Goal: Transaction & Acquisition: Purchase product/service

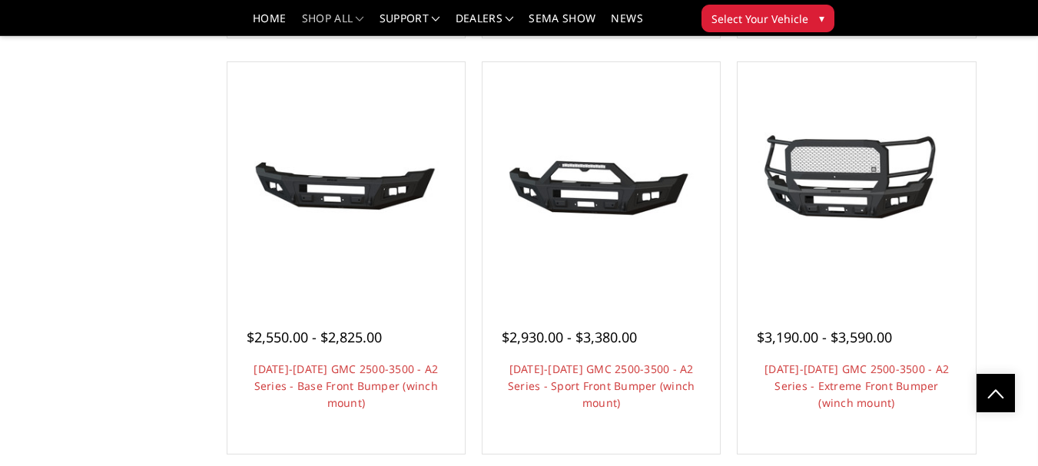
scroll to position [962, 0]
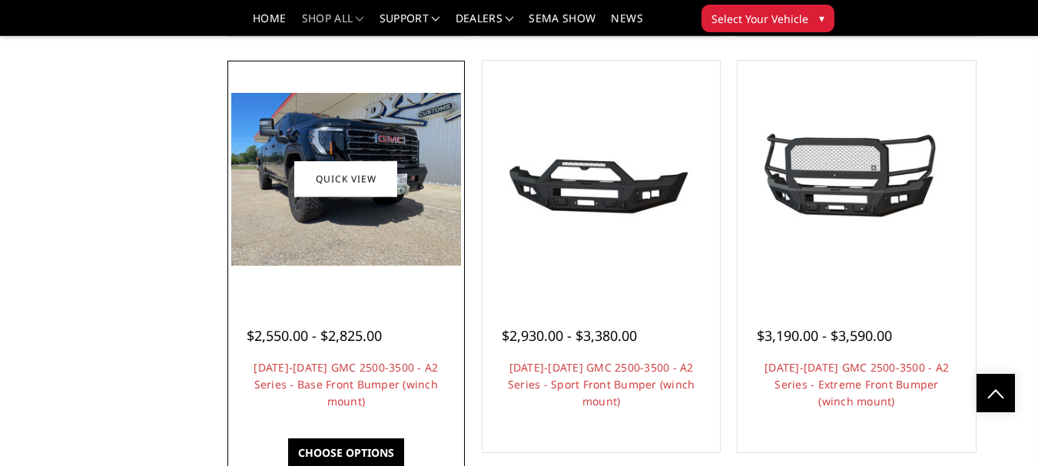
click at [339, 201] on img at bounding box center [346, 179] width 230 height 173
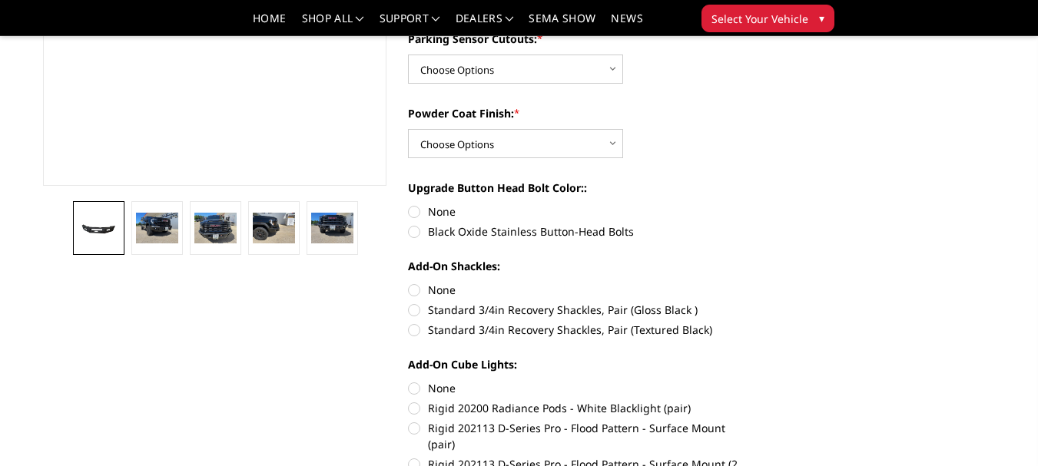
scroll to position [378, 0]
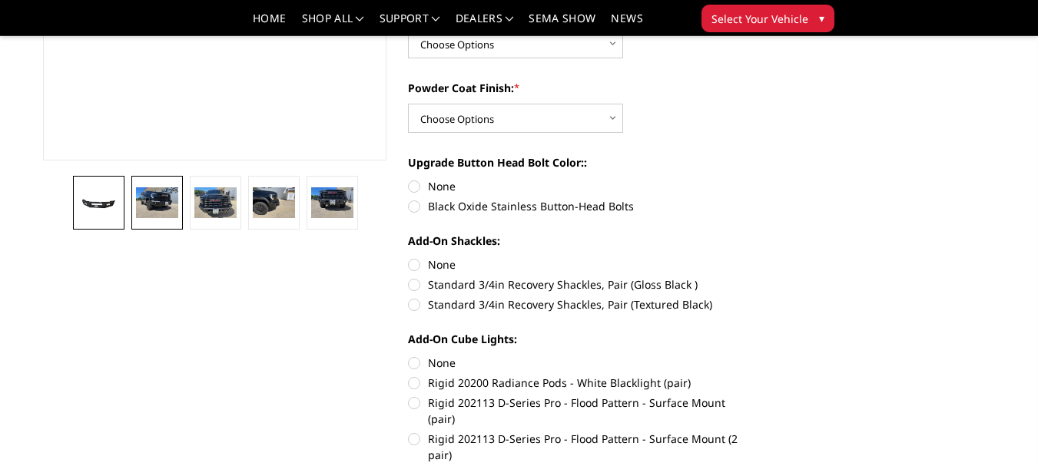
click at [164, 194] on img at bounding box center [156, 203] width 41 height 32
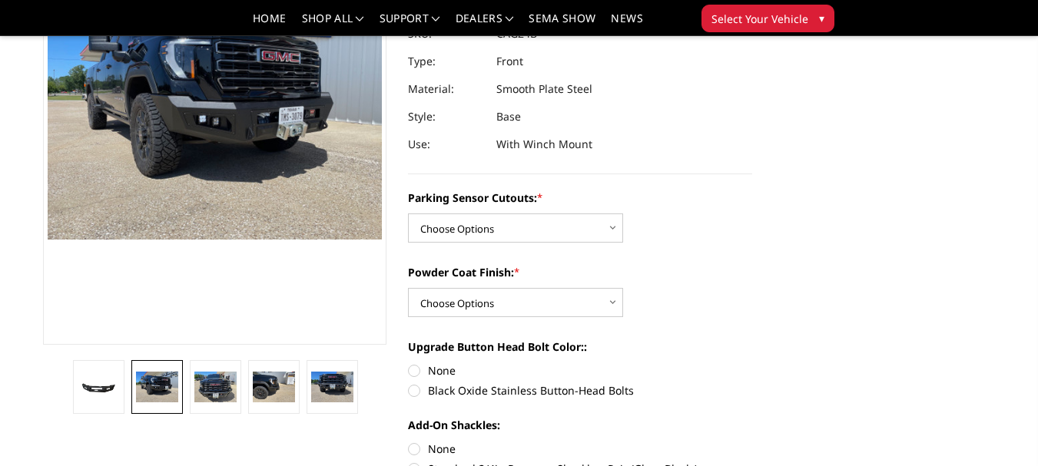
scroll to position [196, 0]
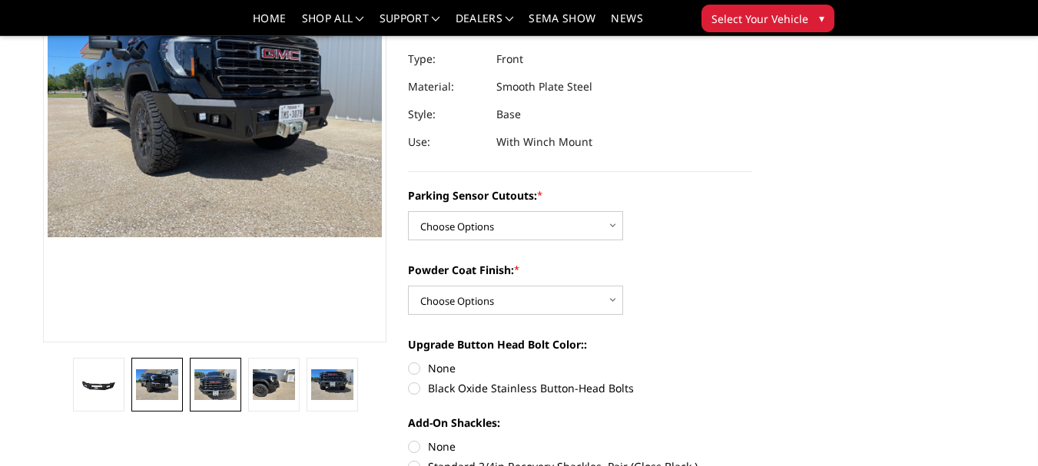
drag, startPoint x: 220, startPoint y: 406, endPoint x: 220, endPoint y: 381, distance: 25.4
click at [220, 381] on link at bounding box center [215, 385] width 51 height 54
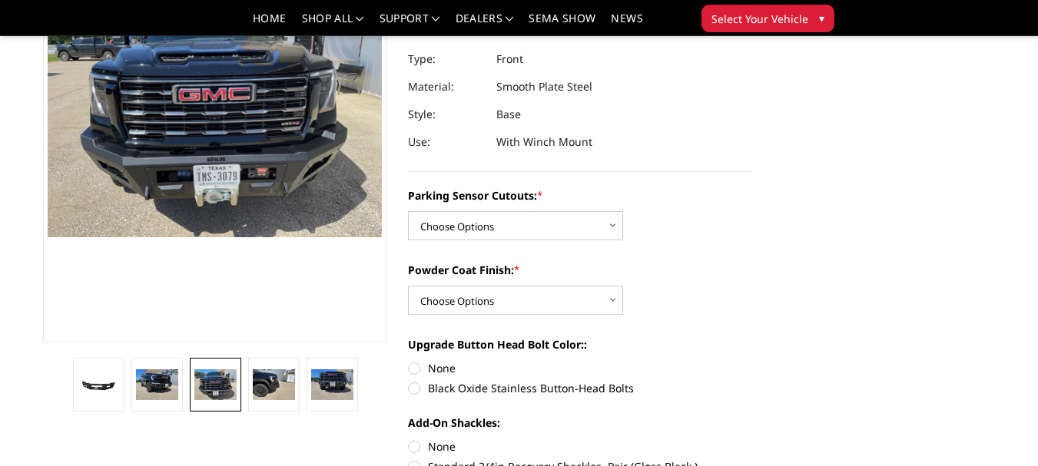
click at [220, 381] on img at bounding box center [214, 386] width 41 height 32
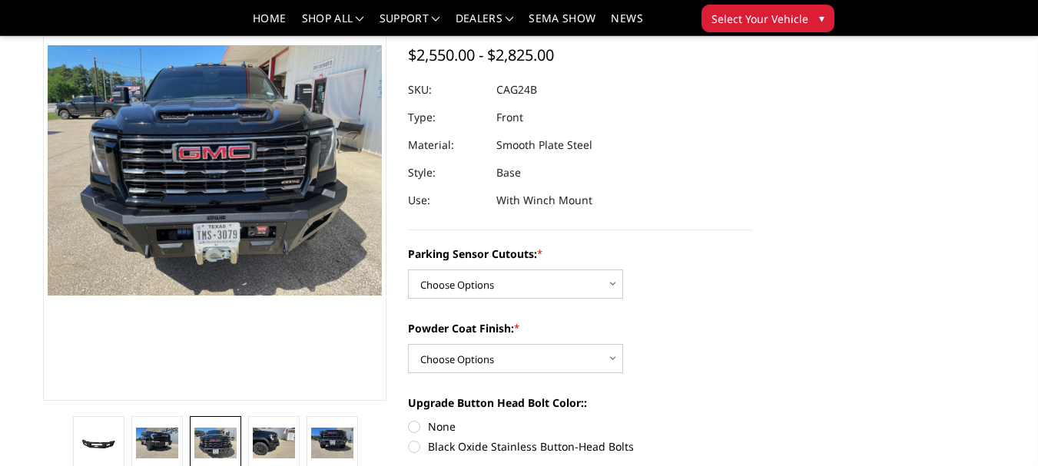
scroll to position [134, 0]
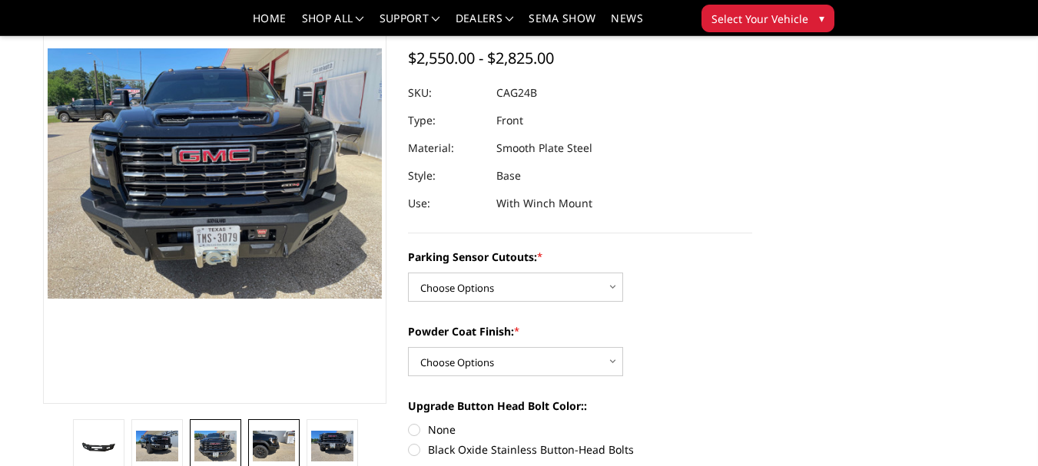
click at [264, 436] on img at bounding box center [273, 447] width 41 height 32
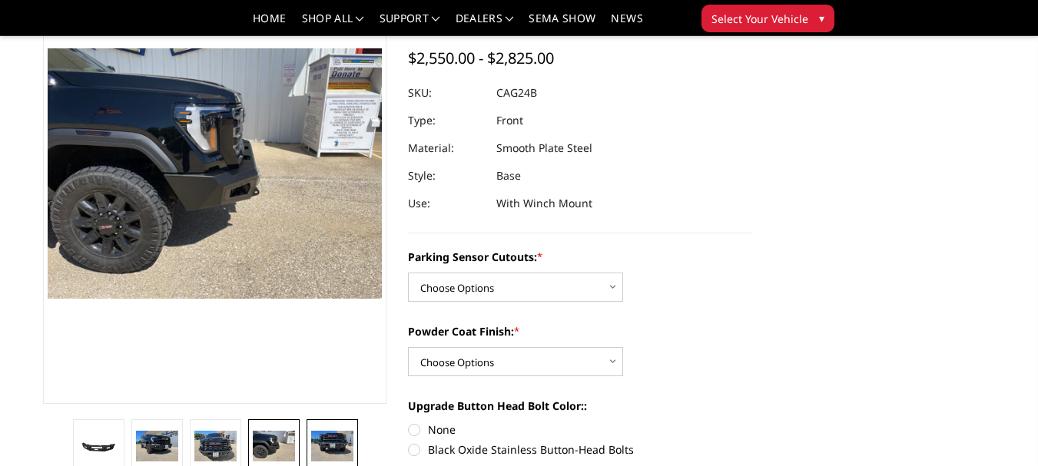
click at [317, 435] on img at bounding box center [331, 447] width 41 height 32
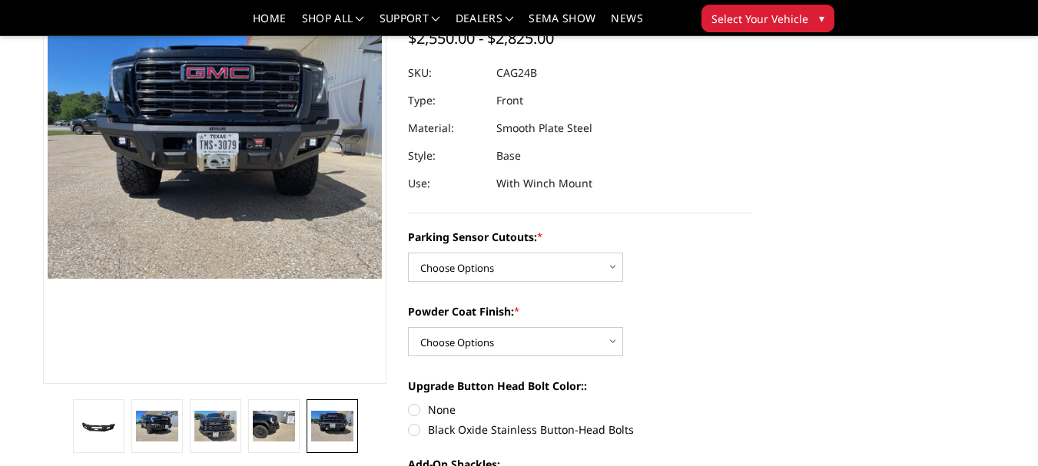
scroll to position [155, 0]
click at [610, 267] on select "Choose Options No - Without Parking Sensor Cutouts Yes - With Parking Sensor Cu…" at bounding box center [515, 266] width 215 height 29
select select "2157"
click at [408, 252] on select "Choose Options No - Without Parking Sensor Cutouts Yes - With Parking Sensor Cu…" at bounding box center [515, 266] width 215 height 29
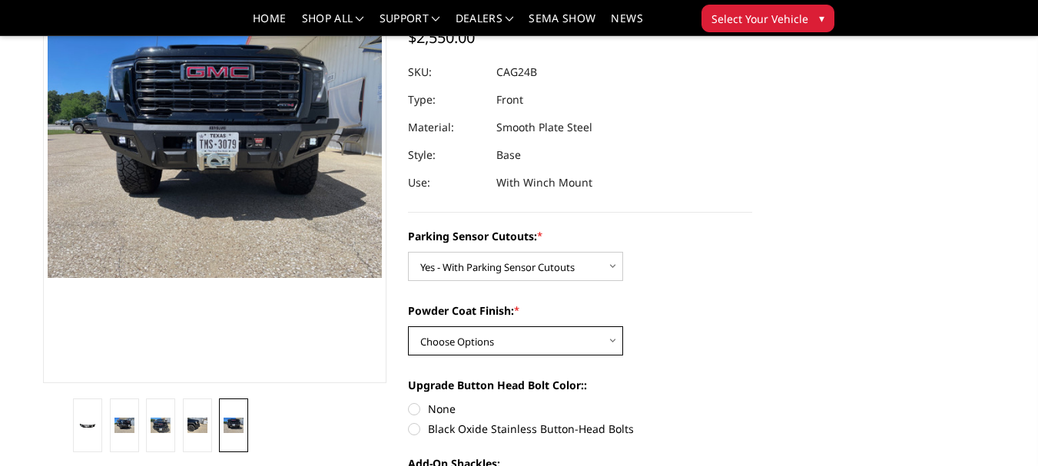
click at [613, 343] on select "Choose Options Bare Metal Textured Black Powder Coat" at bounding box center [515, 341] width 215 height 29
select select "2159"
click at [408, 327] on select "Choose Options Bare Metal Textured Black Powder Coat" at bounding box center [515, 341] width 215 height 29
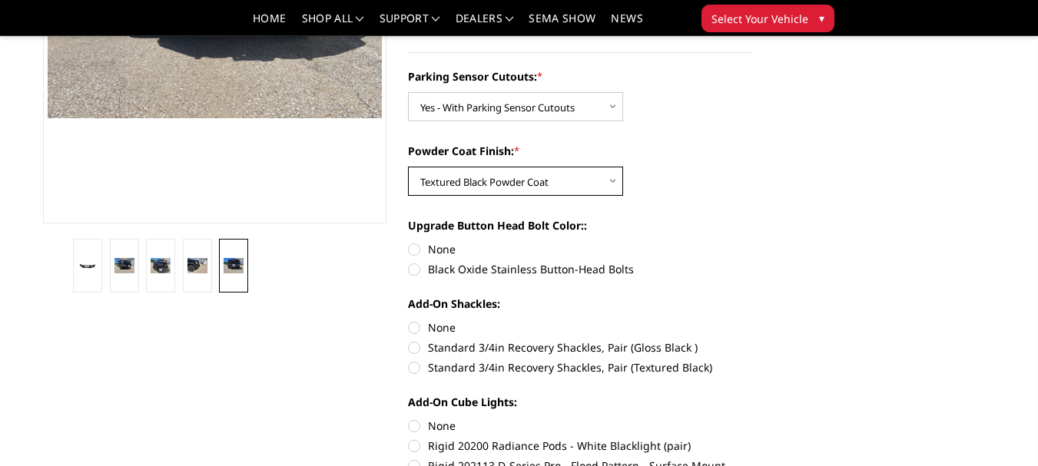
scroll to position [316, 0]
click at [413, 267] on label "Black Oxide Stainless Button-Head Bolts" at bounding box center [580, 268] width 344 height 16
click at [752, 241] on input "Black Oxide Stainless Button-Head Bolts" at bounding box center [752, 241] width 1 height 1
radio input "true"
click at [415, 372] on label "Standard 3/4in Recovery Shackles, Pair (Textured Black)" at bounding box center [580, 367] width 344 height 16
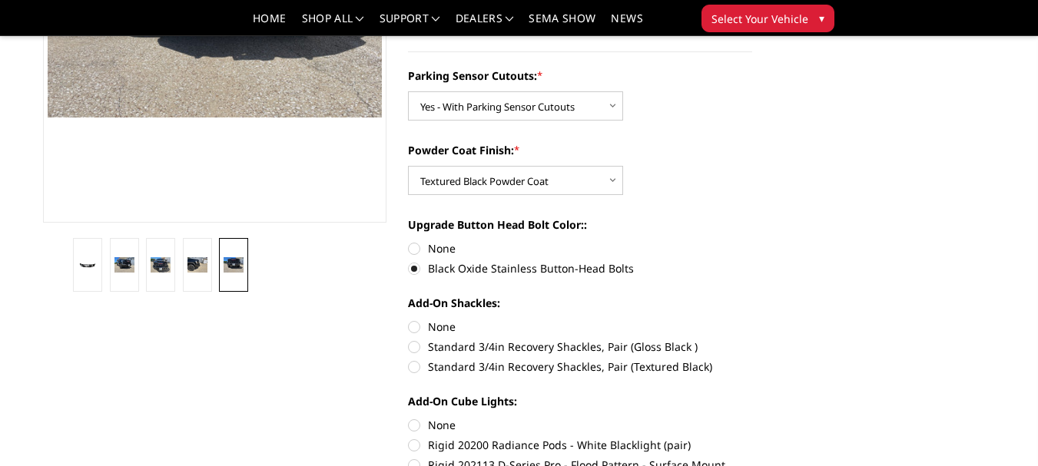
click at [752, 340] on input "Standard 3/4in Recovery Shackles, Pair (Textured Black)" at bounding box center [752, 339] width 1 height 1
radio input "true"
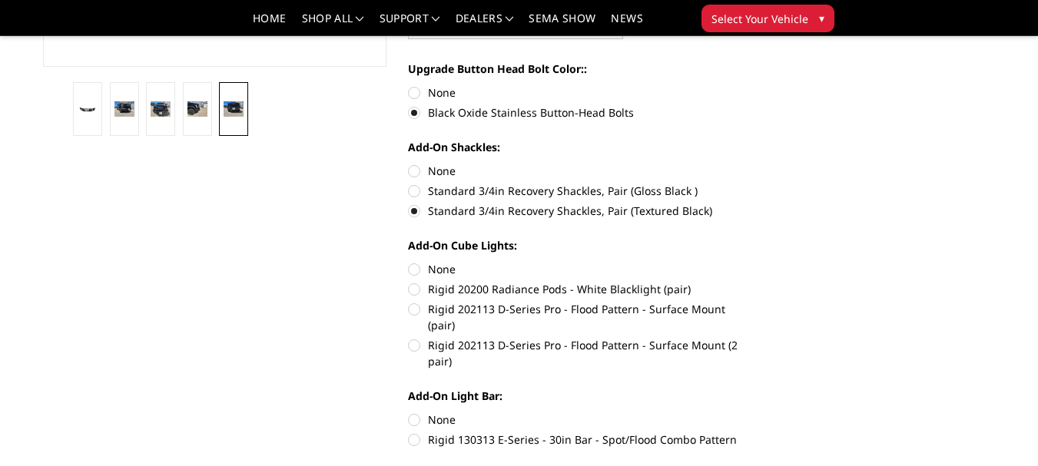
scroll to position [478, 0]
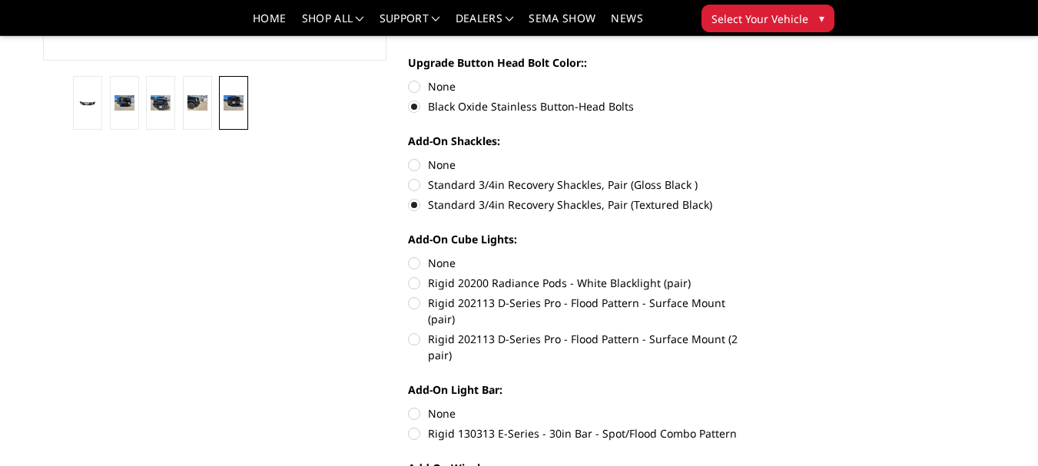
click at [414, 304] on label "Rigid 202113 D-Series Pro - Flood Pattern - Surface Mount (pair)" at bounding box center [580, 311] width 344 height 32
click at [752, 276] on input "Rigid 202113 D-Series Pro - Flood Pattern - Surface Mount (pair)" at bounding box center [752, 275] width 1 height 1
radio input "true"
click at [413, 406] on label "None" at bounding box center [580, 414] width 344 height 16
click at [409, 406] on input "None" at bounding box center [408, 406] width 1 height 1
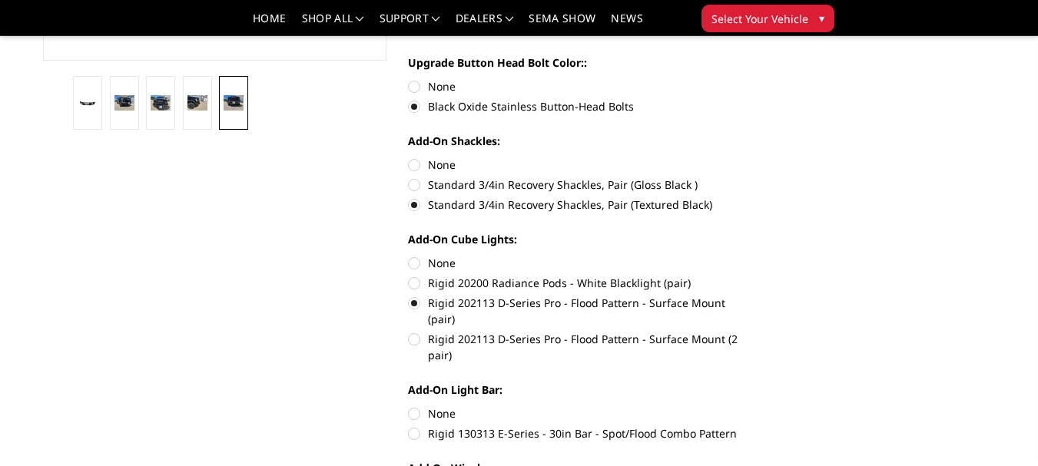
radio input "true"
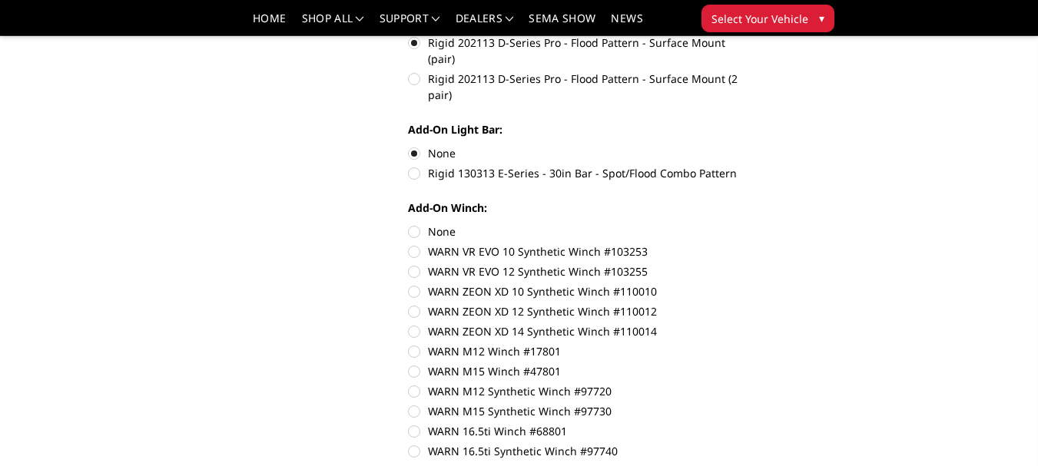
scroll to position [745, 0]
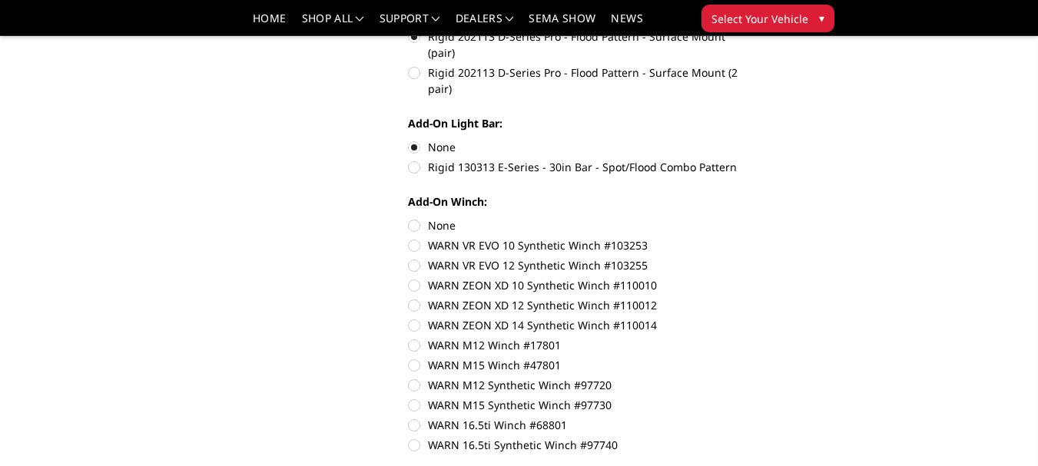
click at [413, 257] on label "WARN VR EVO 12 Synthetic Winch #103255" at bounding box center [580, 265] width 344 height 16
click at [752, 238] on input "WARN VR EVO 12 Synthetic Winch #103255" at bounding box center [752, 237] width 1 height 1
radio input "true"
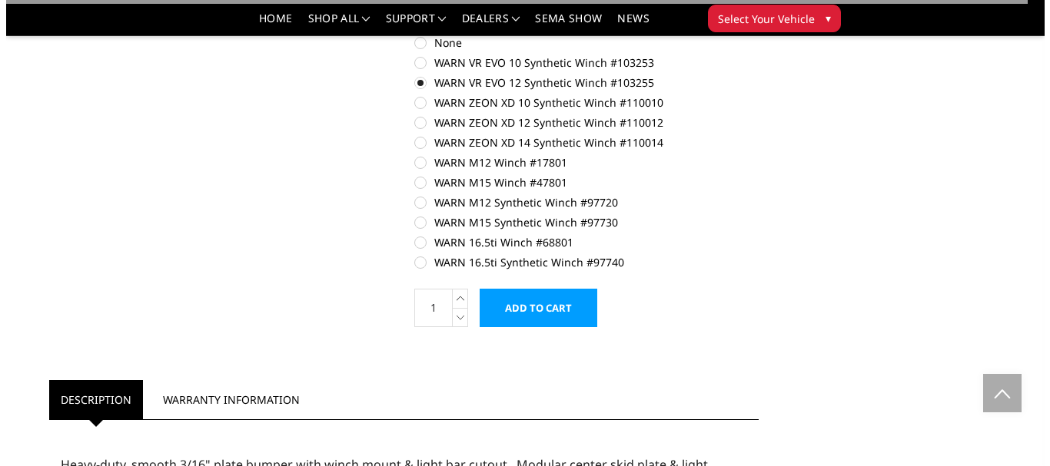
scroll to position [937, 0]
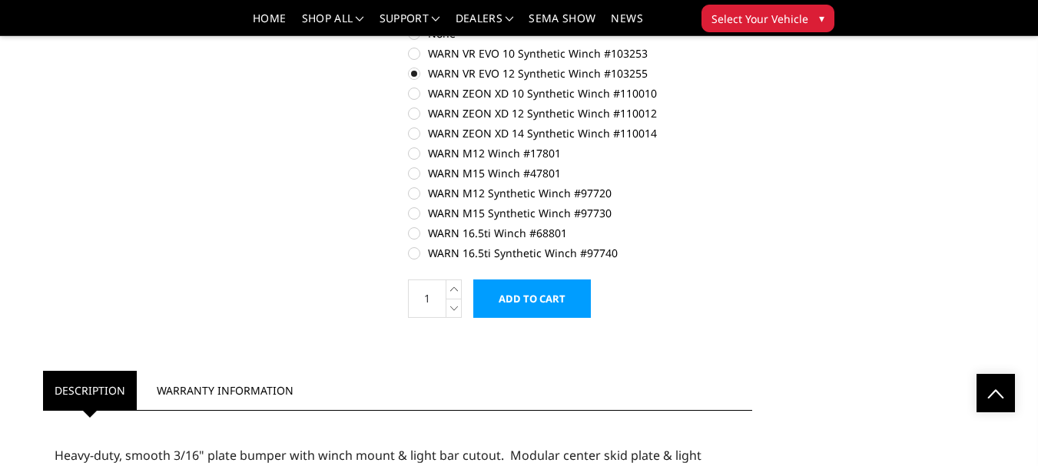
click at [529, 280] on input "Add to Cart" at bounding box center [532, 299] width 118 height 38
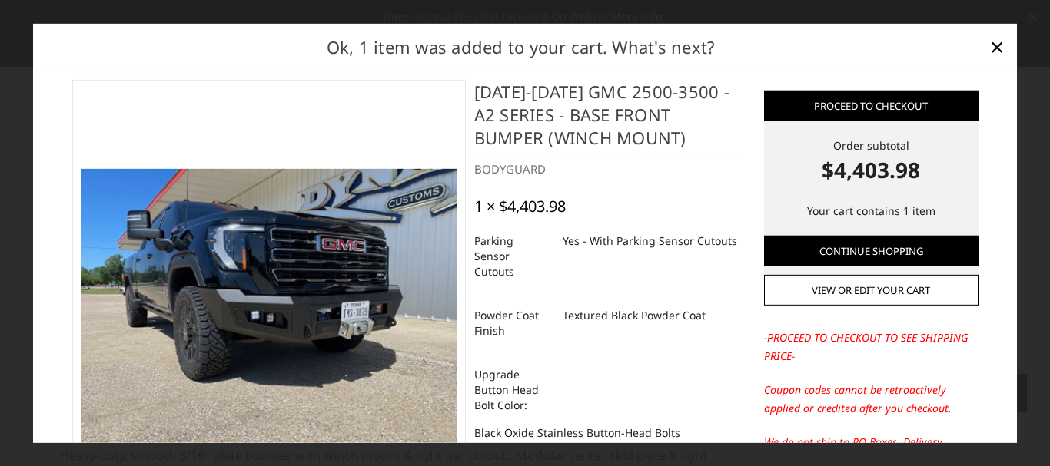
scroll to position [0, 0]
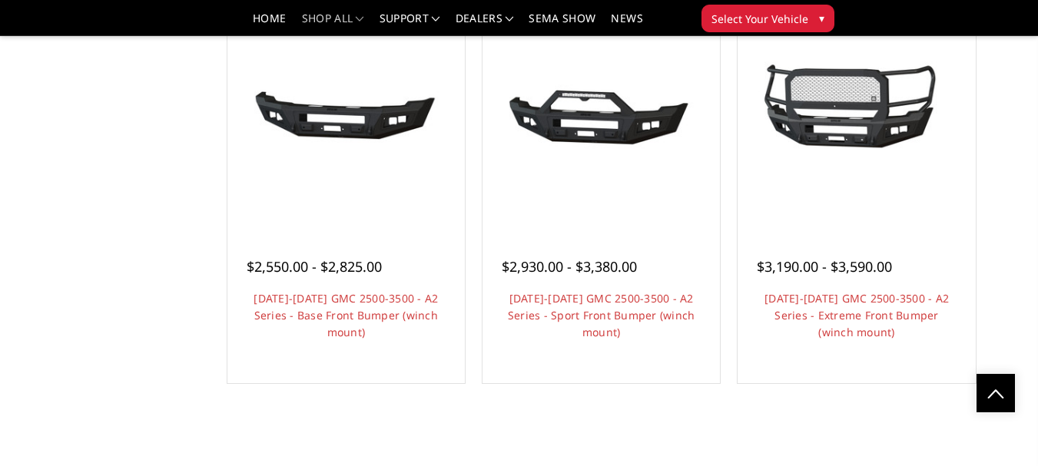
scroll to position [1027, 0]
